Goal: Task Accomplishment & Management: Complete application form

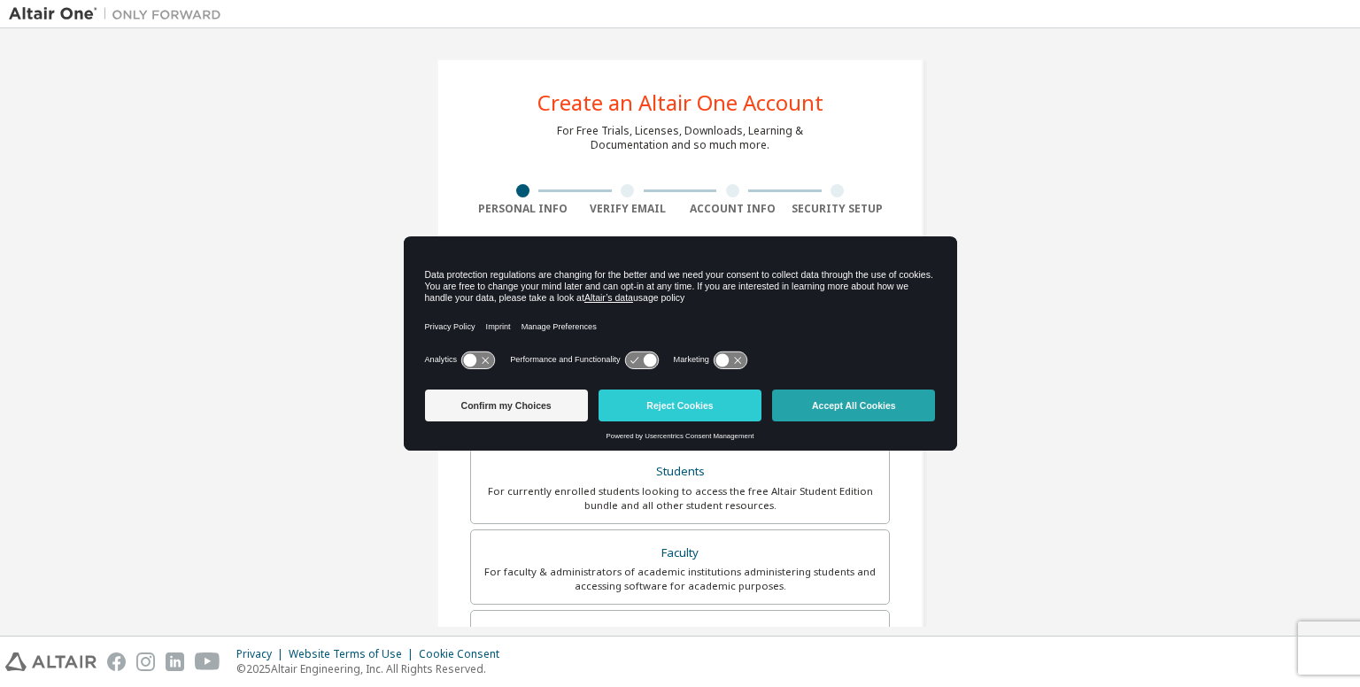
click at [846, 394] on button "Accept All Cookies" at bounding box center [853, 405] width 163 height 32
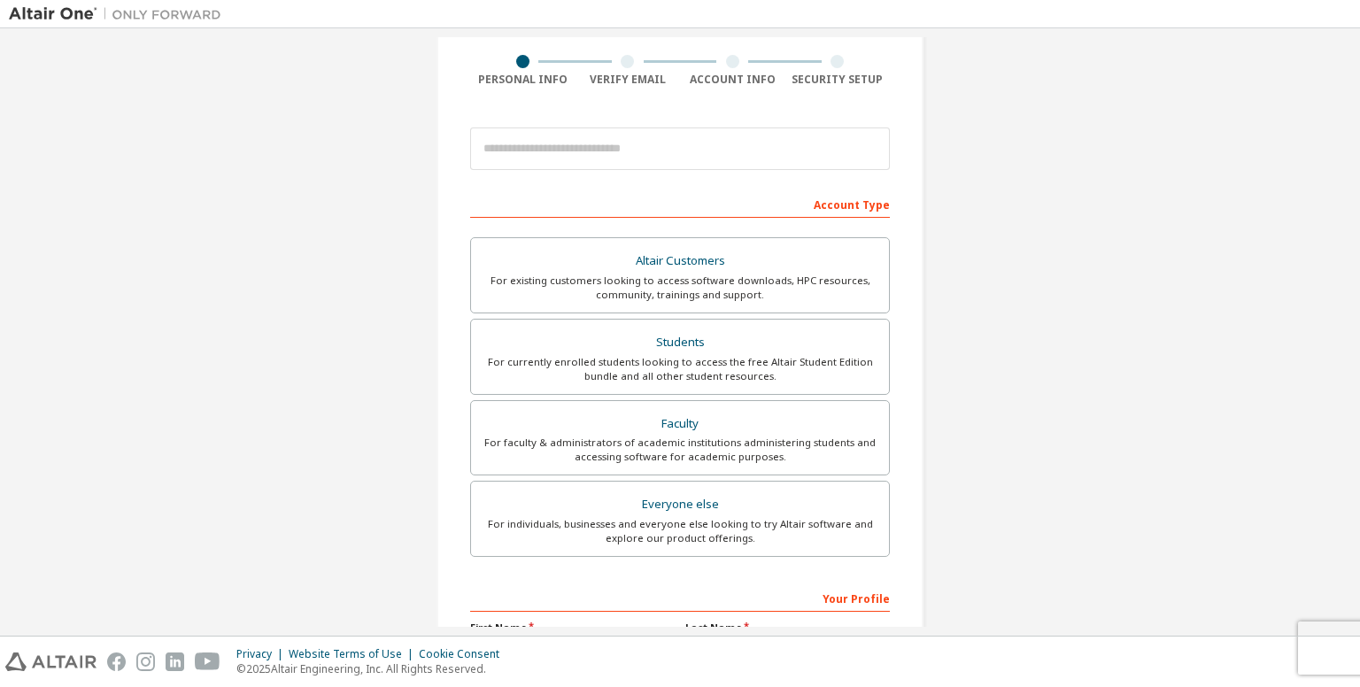
scroll to position [140, 0]
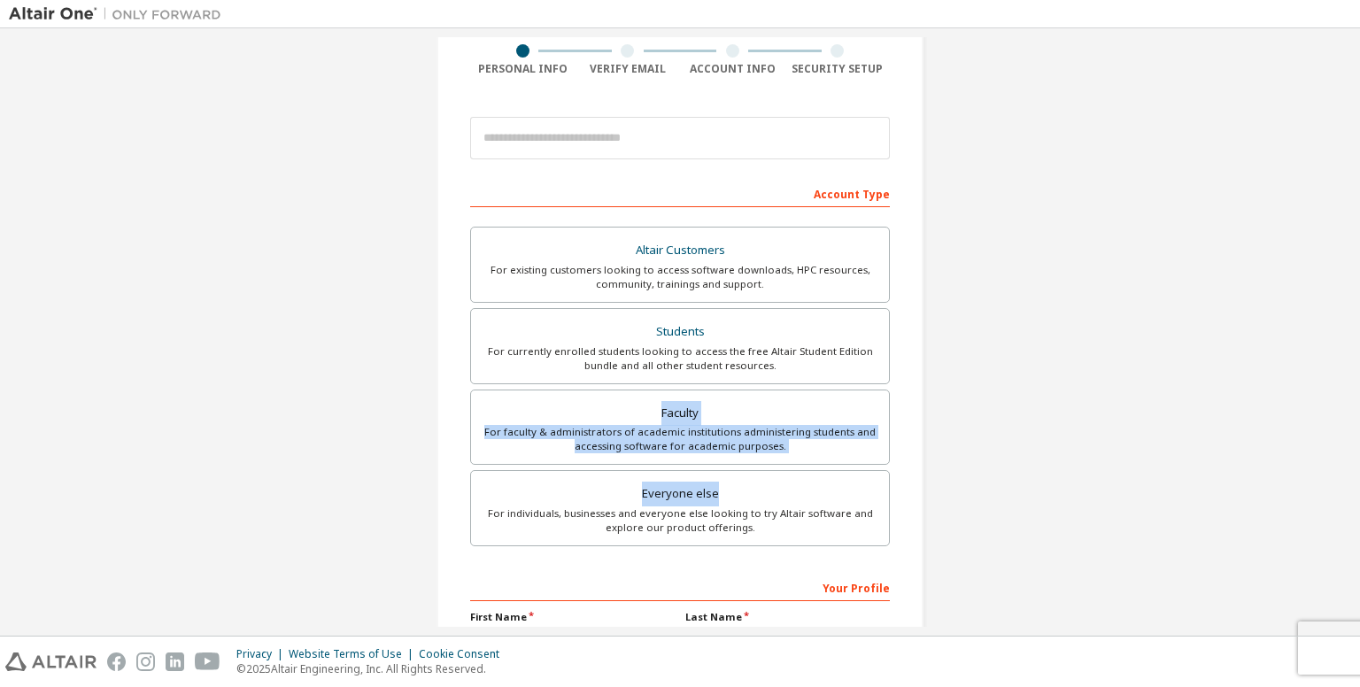
drag, startPoint x: 1350, startPoint y: 377, endPoint x: 1344, endPoint y: 482, distance: 104.6
click at [1344, 482] on div "Create an Altair One Account For Free Trials, Licenses, Downloads, Learning & D…" at bounding box center [680, 332] width 1342 height 590
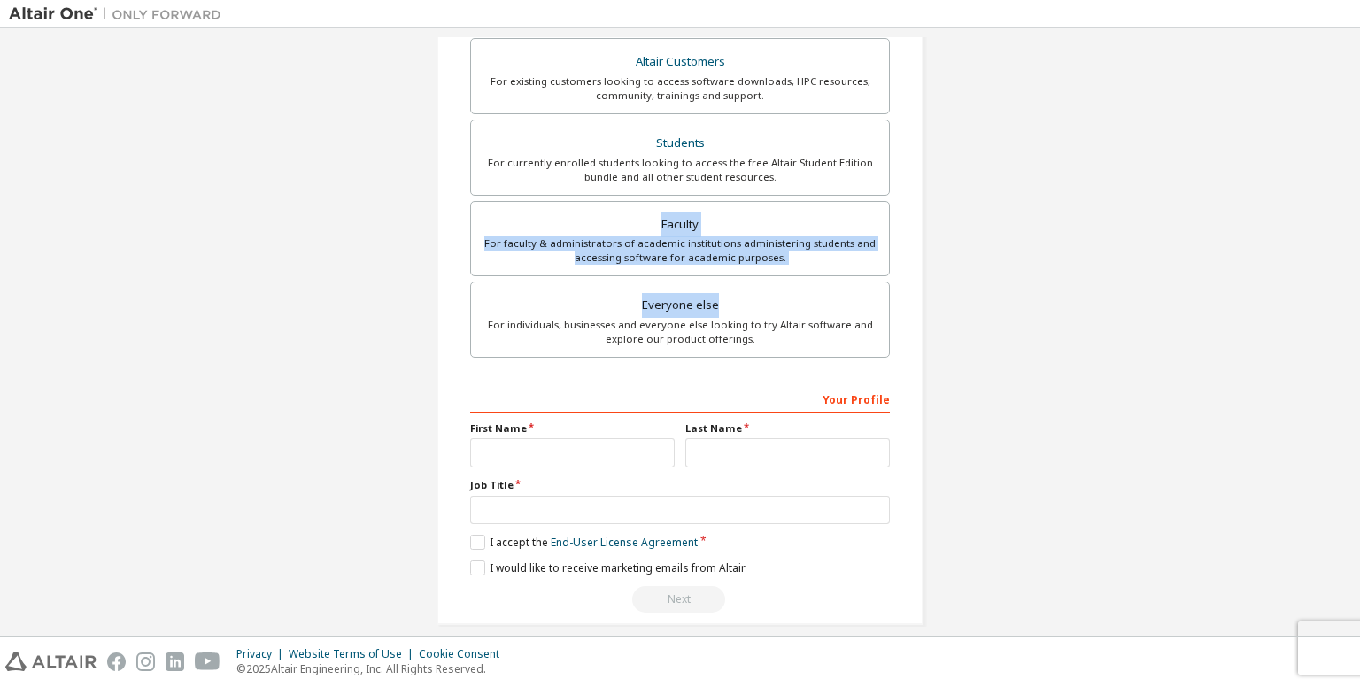
scroll to position [329, 0]
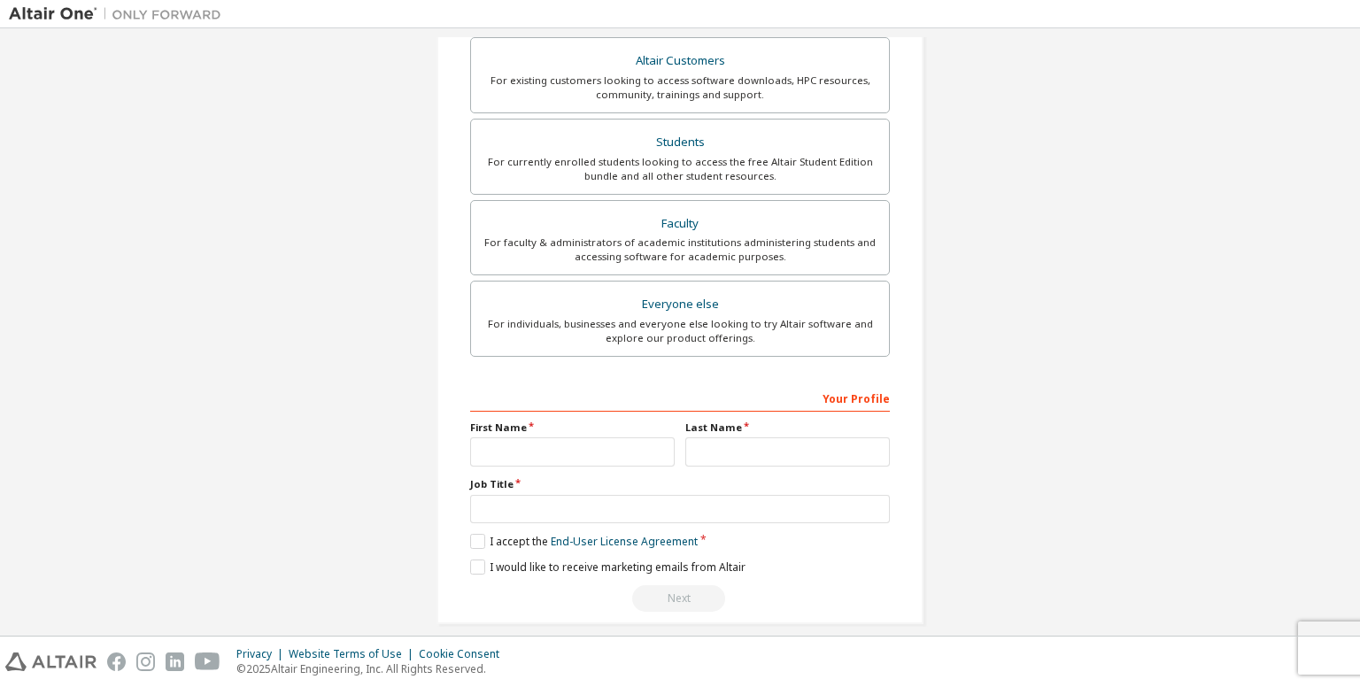
click at [1066, 386] on div "Create an Altair One Account For Free Trials, Licenses, Downloads, Learning & D…" at bounding box center [680, 176] width 1342 height 937
click at [697, 177] on div "For currently enrolled students looking to access the free Altair Student Editi…" at bounding box center [680, 169] width 397 height 28
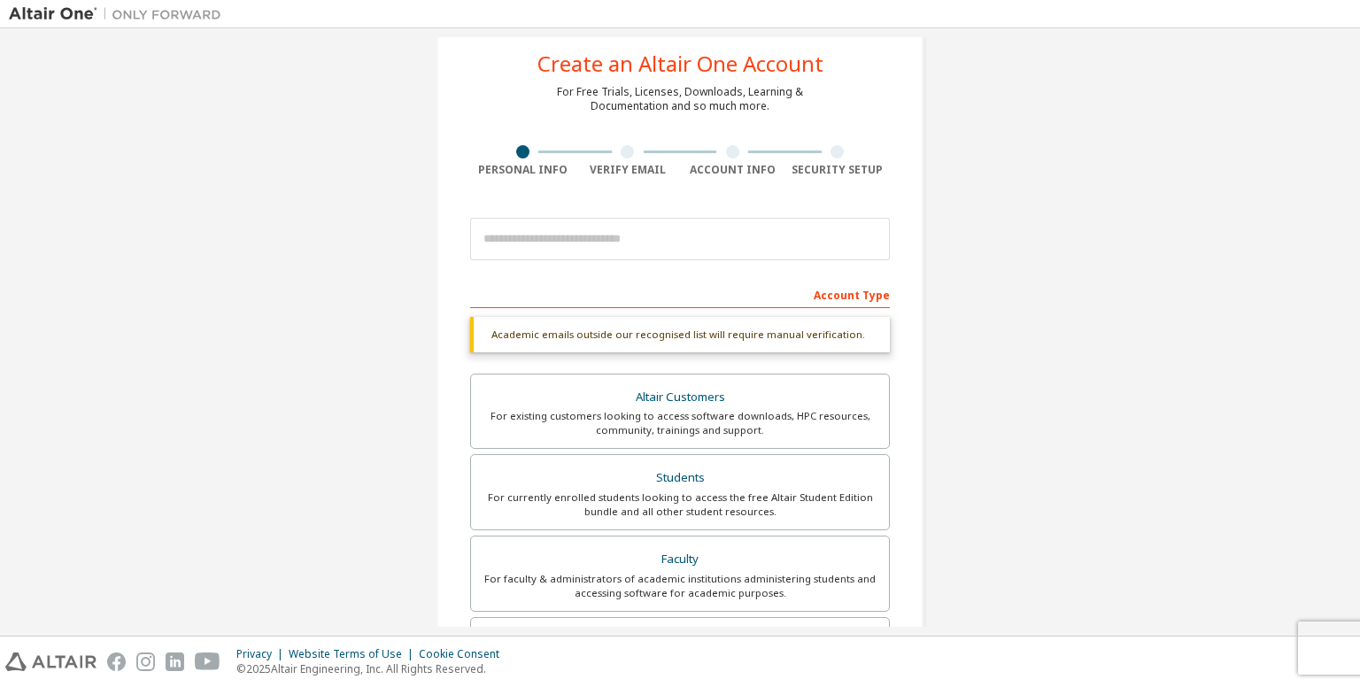
scroll to position [0, 0]
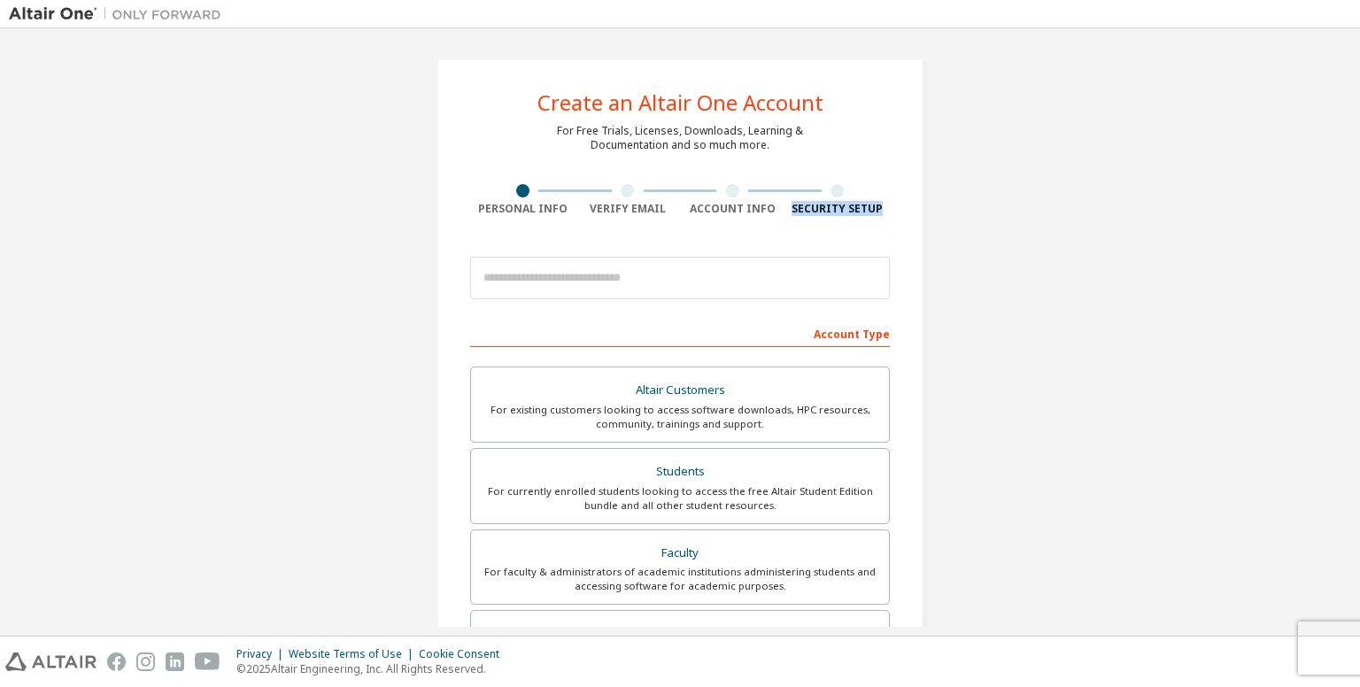
drag, startPoint x: 1350, startPoint y: 189, endPoint x: 1271, endPoint y: 248, distance: 98.1
click at [1271, 248] on div "Create an Altair One Account For Free Trials, Licenses, Downloads, Learning & D…" at bounding box center [680, 332] width 1342 height 590
click at [1271, 248] on div "Create an Altair One Account For Free Trials, Licenses, Downloads, Learning & D…" at bounding box center [680, 505] width 1342 height 937
click at [782, 478] on div "Students" at bounding box center [680, 471] width 397 height 25
